Goal: Entertainment & Leisure: Consume media (video, audio)

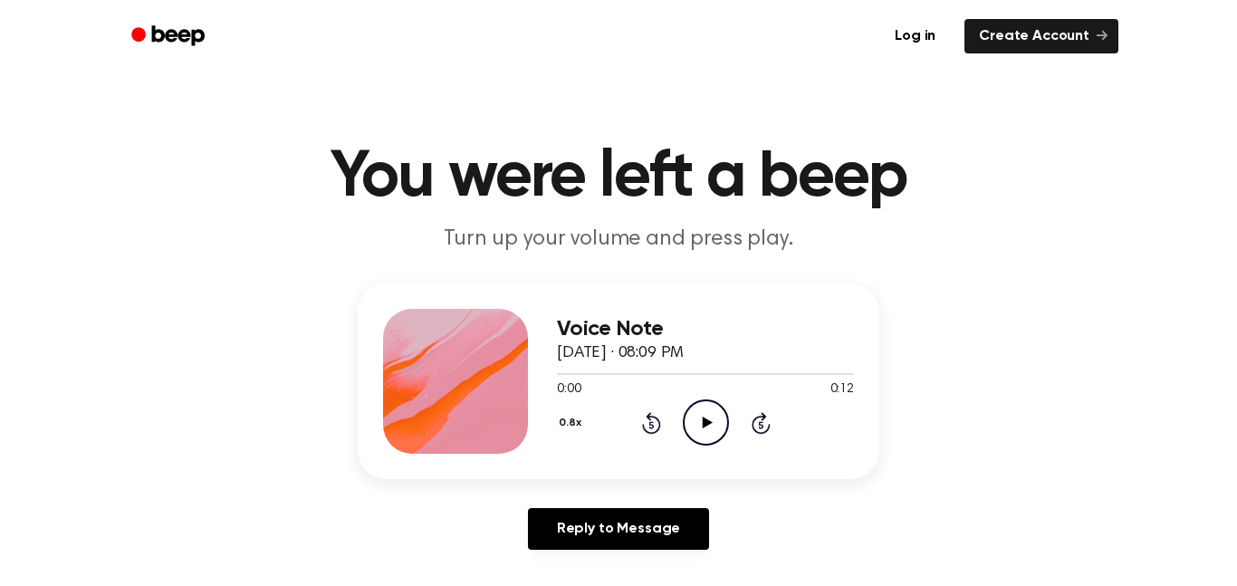
click at [699, 416] on icon "Play Audio" at bounding box center [706, 422] width 46 height 46
click at [75, 339] on div "Voice Note [DATE] · 08:09 PM 0:09 0:12 Your browser does not support the [objec…" at bounding box center [618, 423] width 1193 height 281
click at [588, 368] on div at bounding box center [705, 373] width 297 height 14
click at [765, 377] on div at bounding box center [705, 373] width 297 height 14
click at [664, 377] on div at bounding box center [705, 373] width 297 height 14
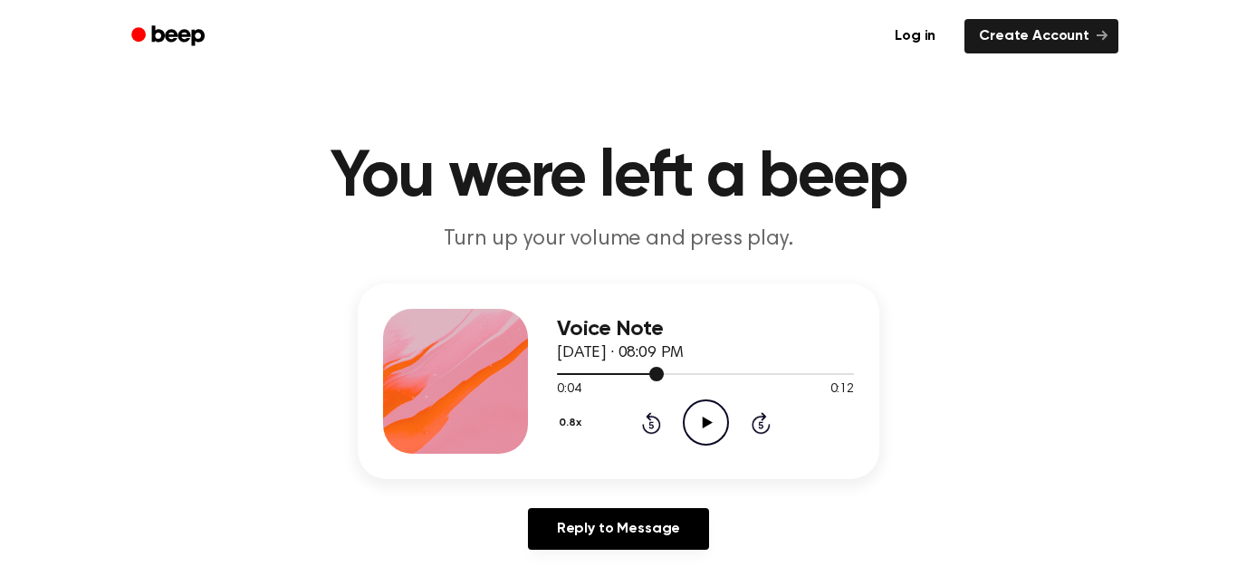
click at [705, 425] on icon at bounding box center [707, 422] width 10 height 12
click at [691, 374] on div at bounding box center [705, 374] width 297 height 2
click at [719, 421] on icon "Play Audio" at bounding box center [706, 422] width 46 height 46
click at [769, 372] on div at bounding box center [705, 373] width 297 height 14
click at [724, 431] on icon "Play Audio" at bounding box center [706, 422] width 46 height 46
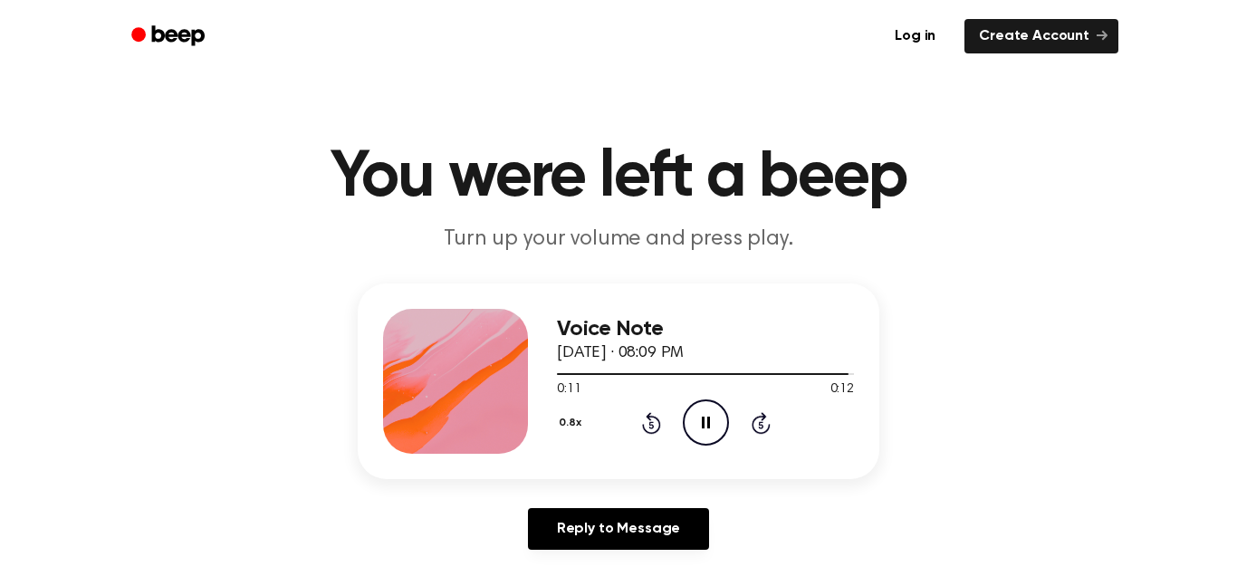
click at [702, 410] on icon "Pause Audio" at bounding box center [706, 422] width 46 height 46
click at [216, 185] on h1 "You were left a beep" at bounding box center [618, 177] width 927 height 65
